Goal: Navigation & Orientation: Find specific page/section

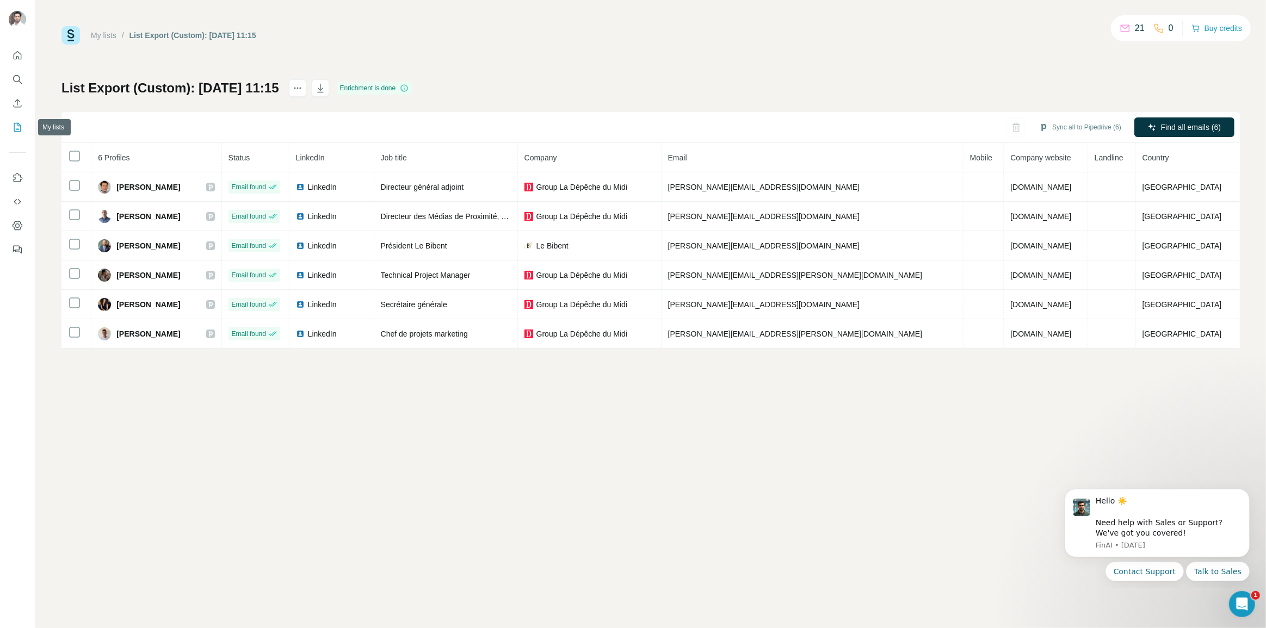
click at [22, 125] on icon "My lists" at bounding box center [17, 127] width 11 height 11
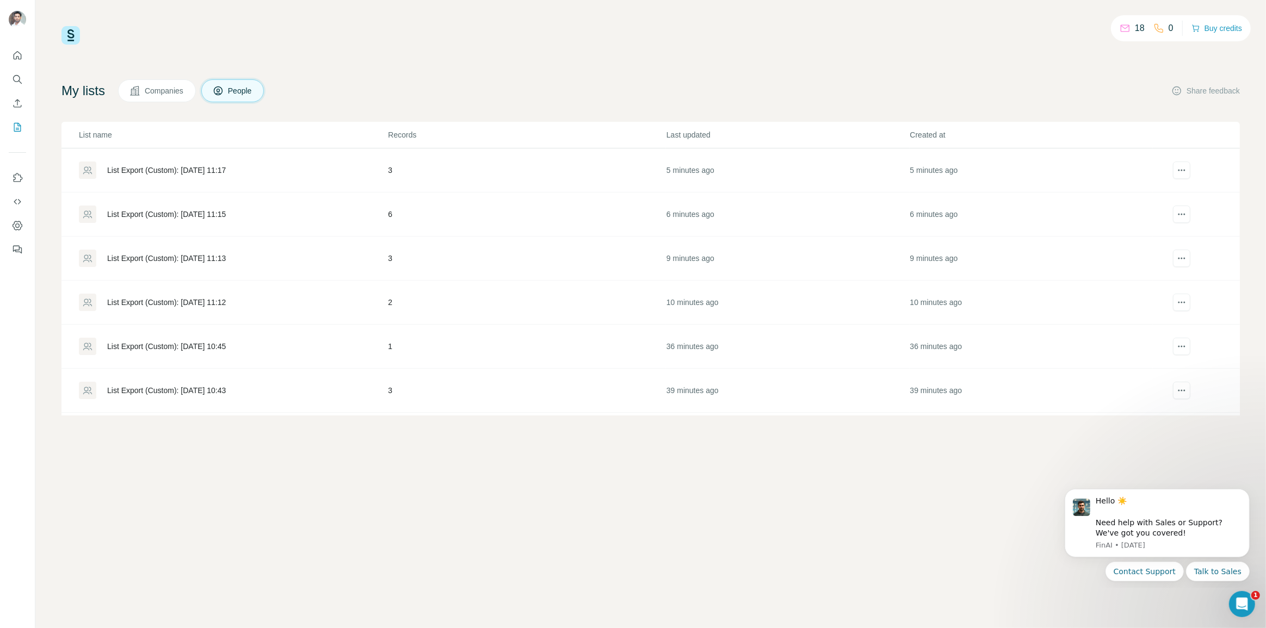
click at [154, 165] on div "List Export (Custom): [DATE] 11:17" at bounding box center [166, 170] width 119 height 11
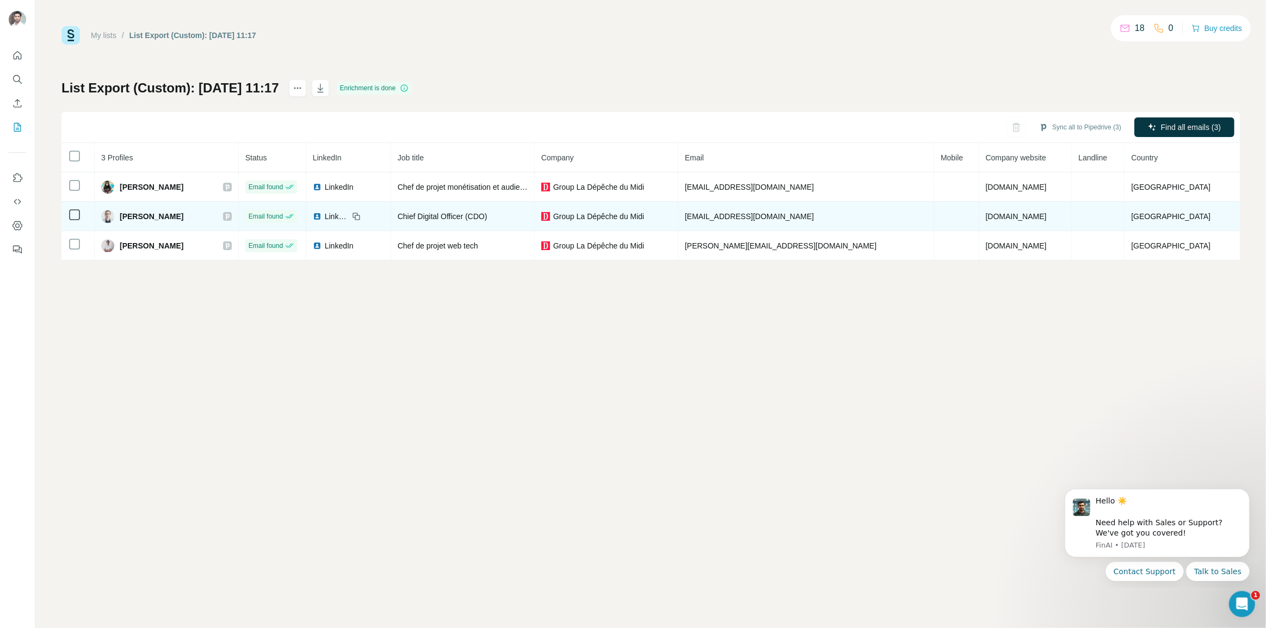
click at [361, 218] on icon at bounding box center [356, 216] width 9 height 9
